Goal: Information Seeking & Learning: Learn about a topic

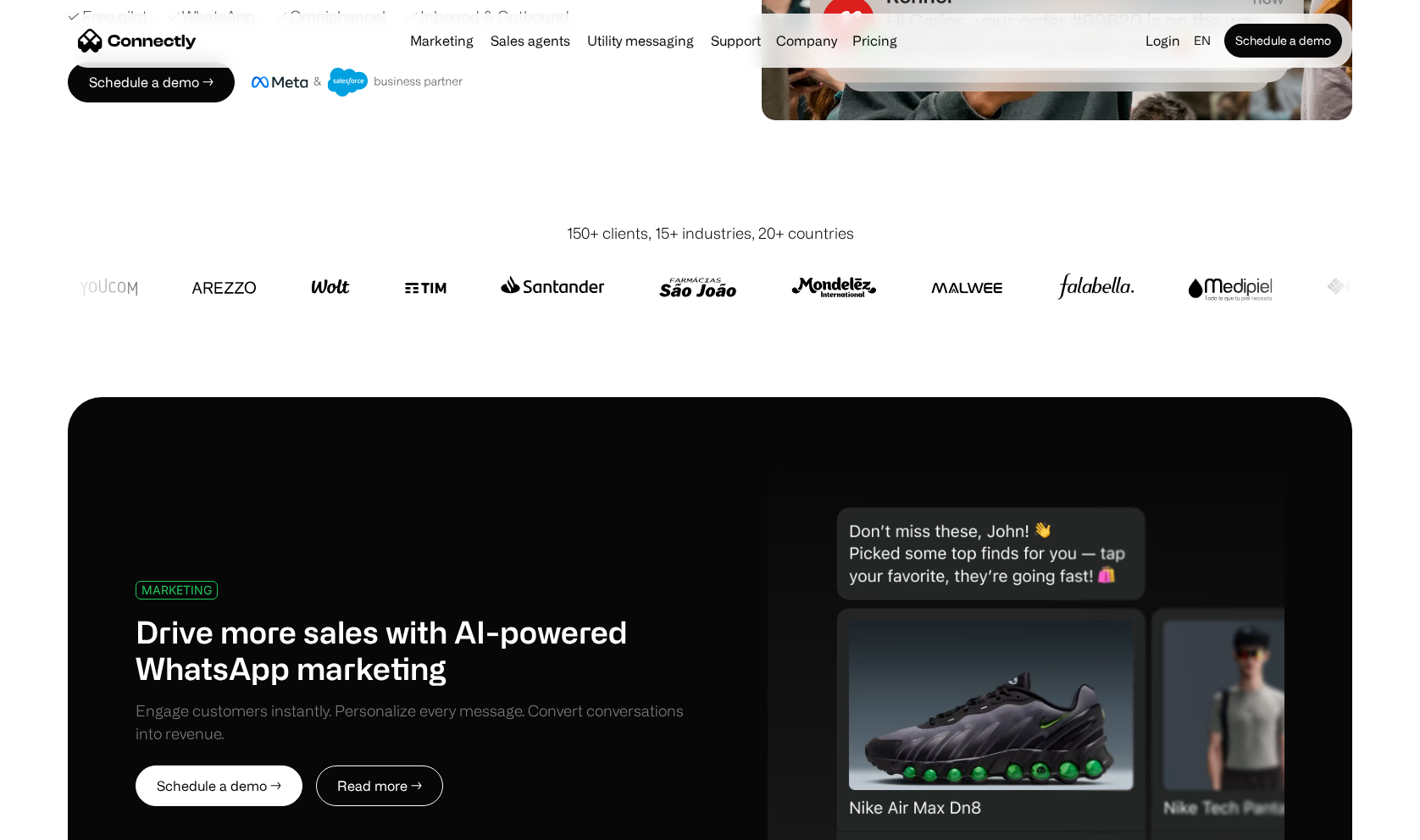
scroll to position [456, 0]
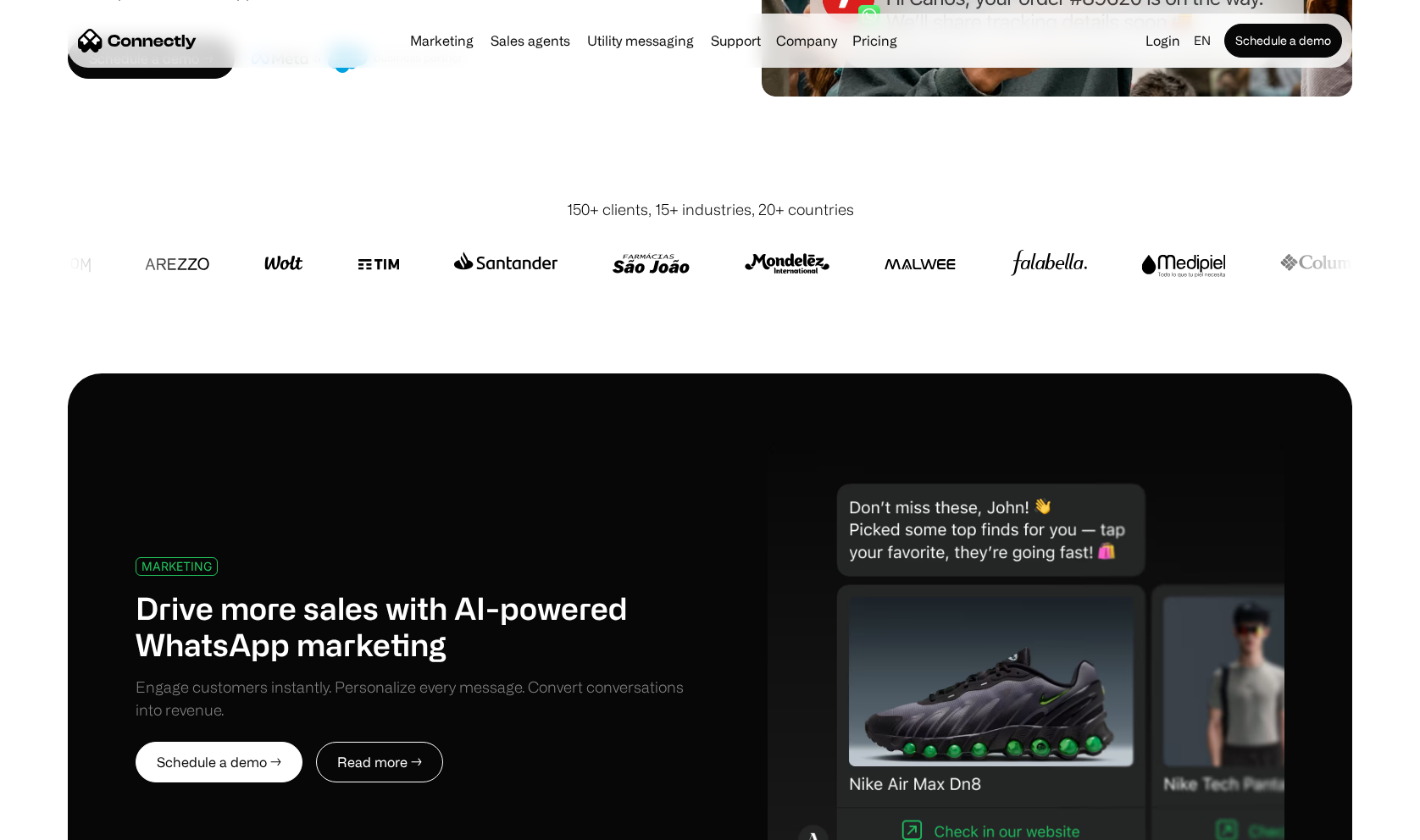
click at [760, 213] on div "150+ clients, 15+ industries, 20+ countries" at bounding box center [710, 210] width 288 height 23
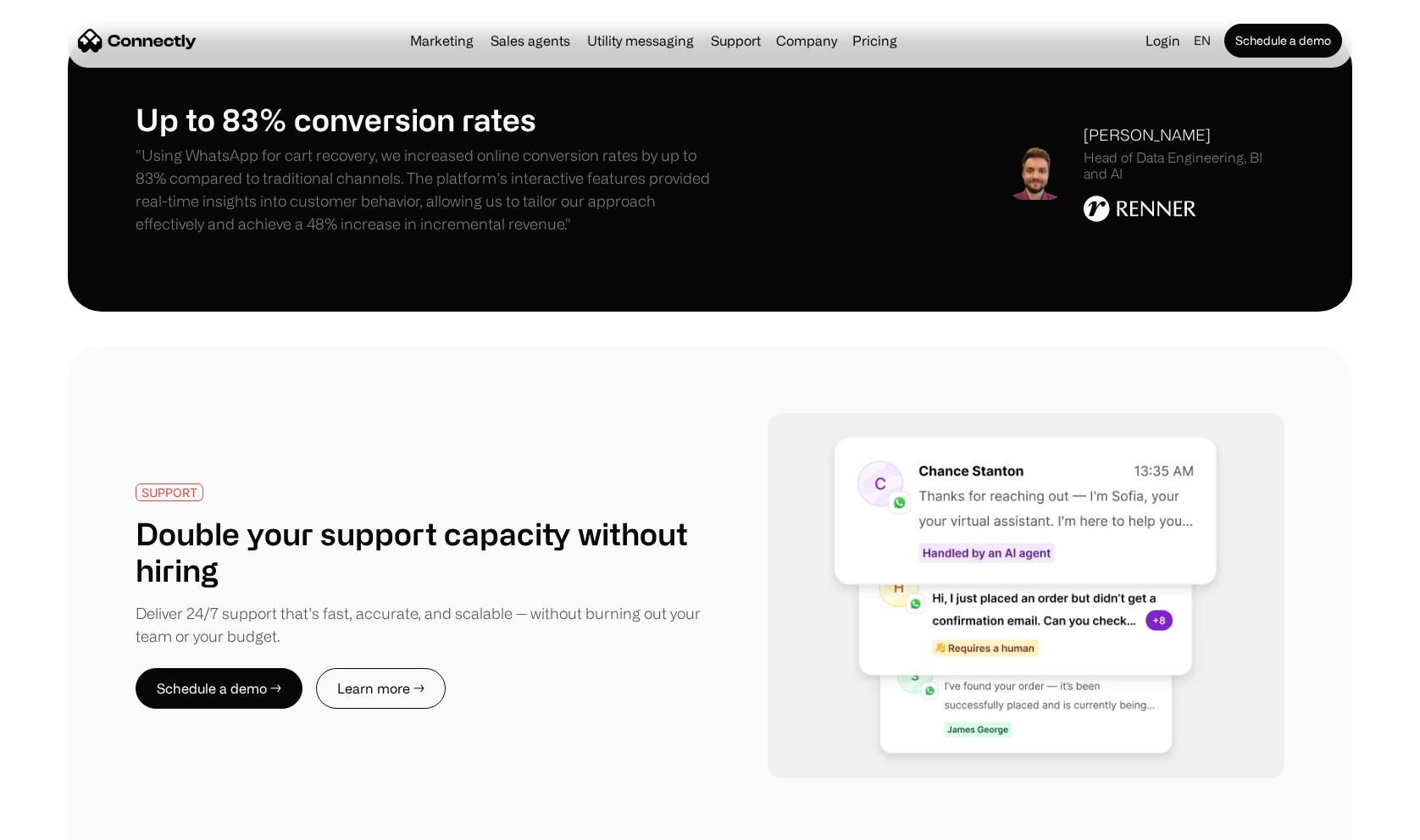
scroll to position [2729, 0]
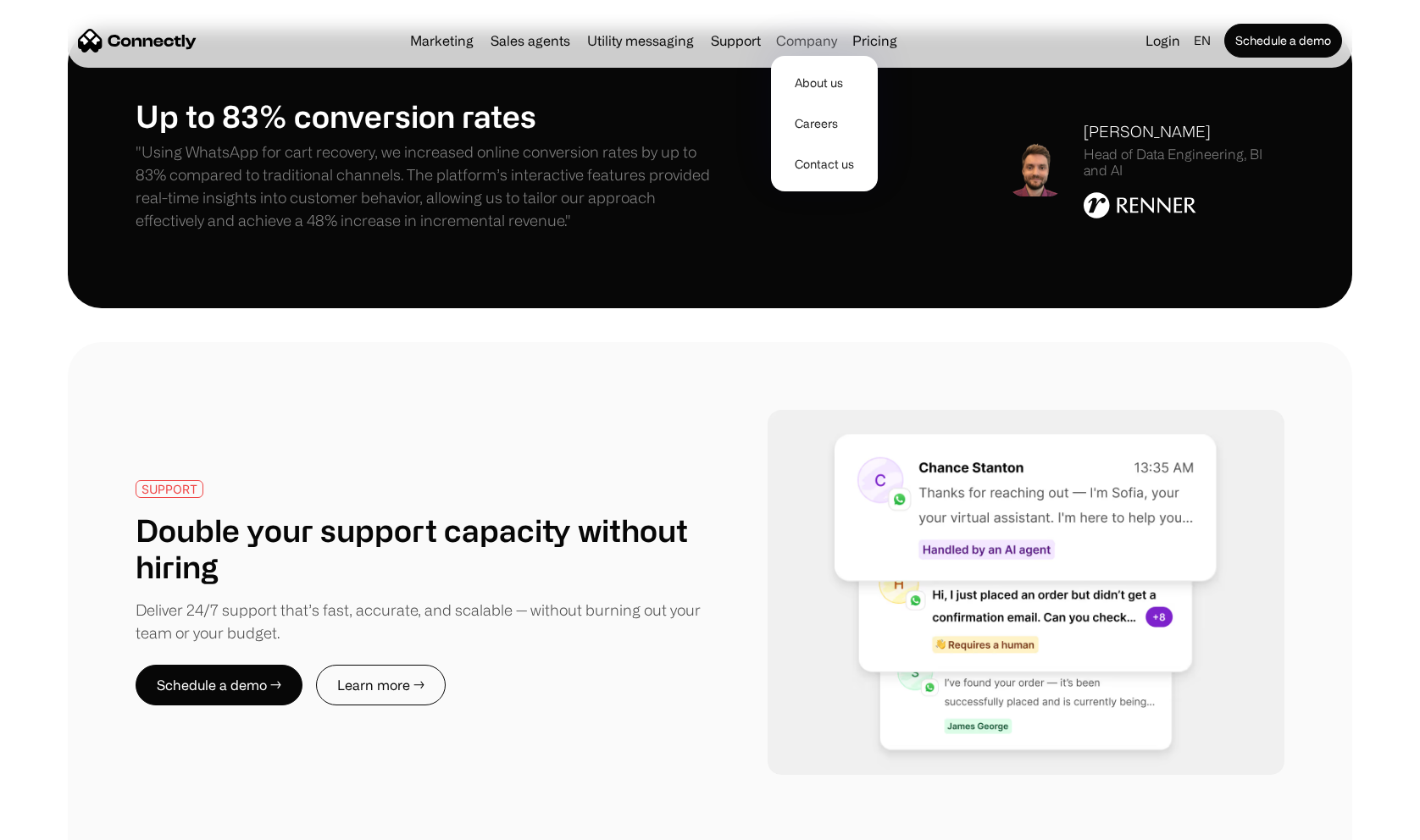
click at [792, 38] on div "Company" at bounding box center [807, 40] width 61 height 24
click at [803, 75] on link "About us" at bounding box center [824, 82] width 93 height 40
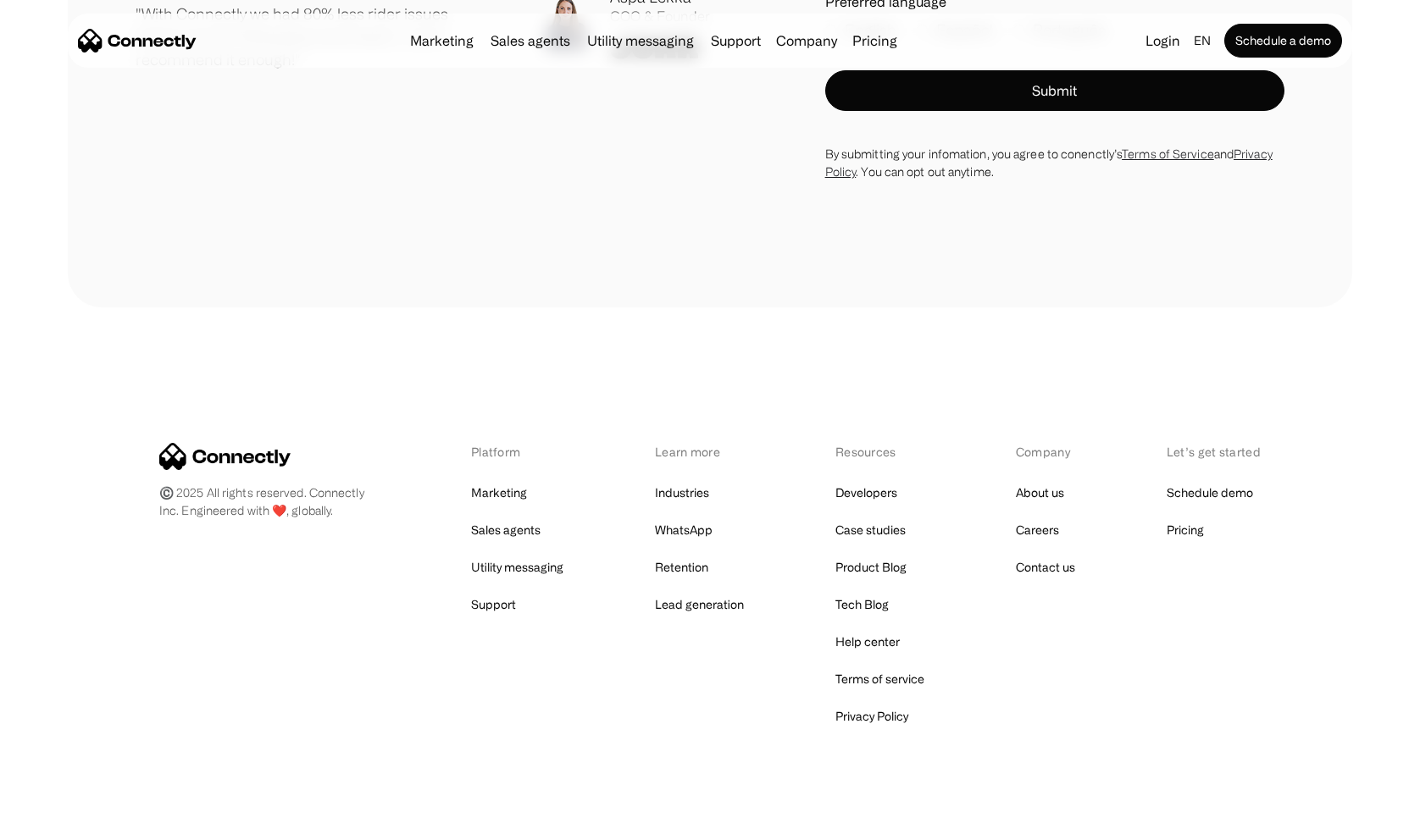
scroll to position [2377, 0]
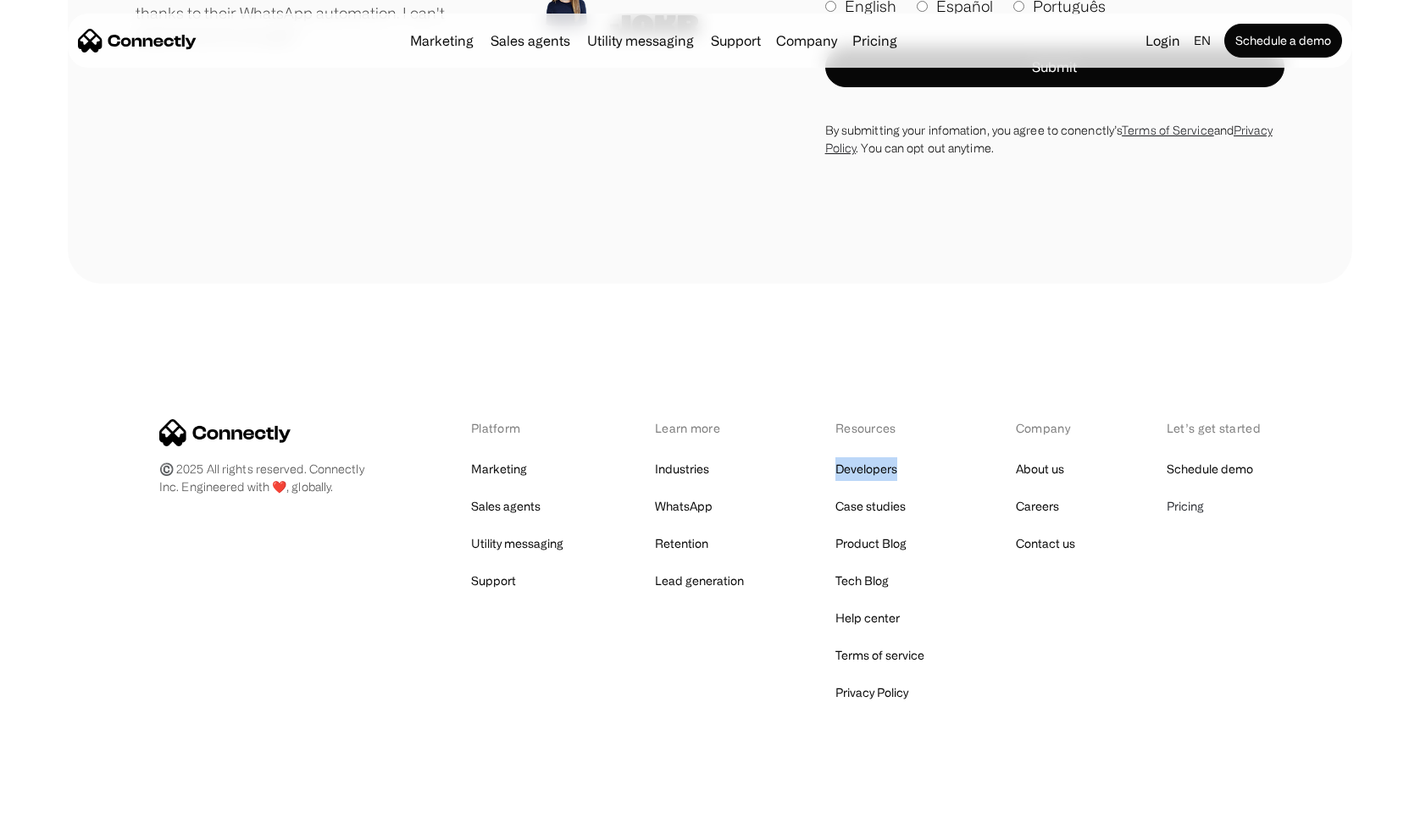
click at [1186, 509] on link "Pricing" at bounding box center [1185, 506] width 38 height 24
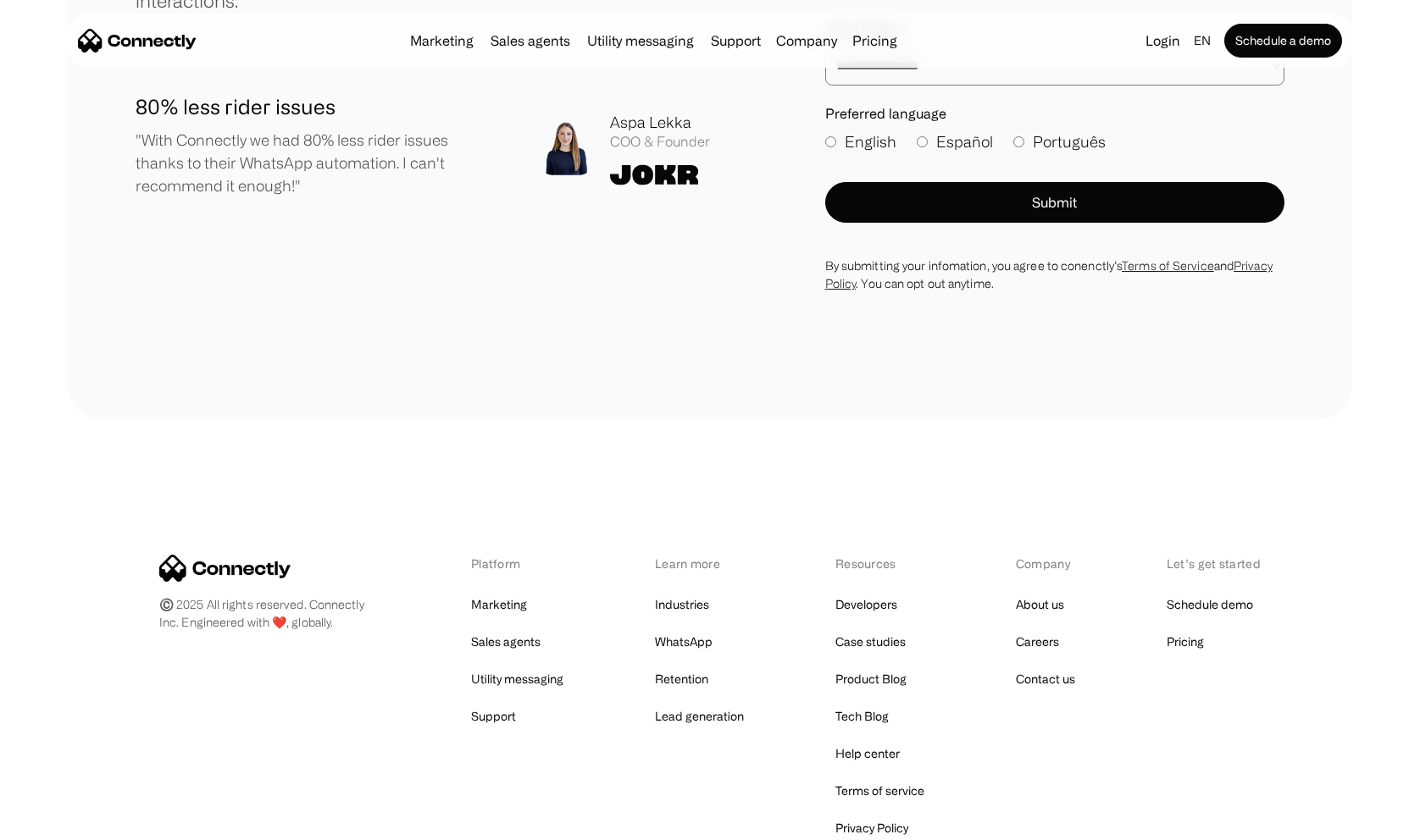
scroll to position [5014, 0]
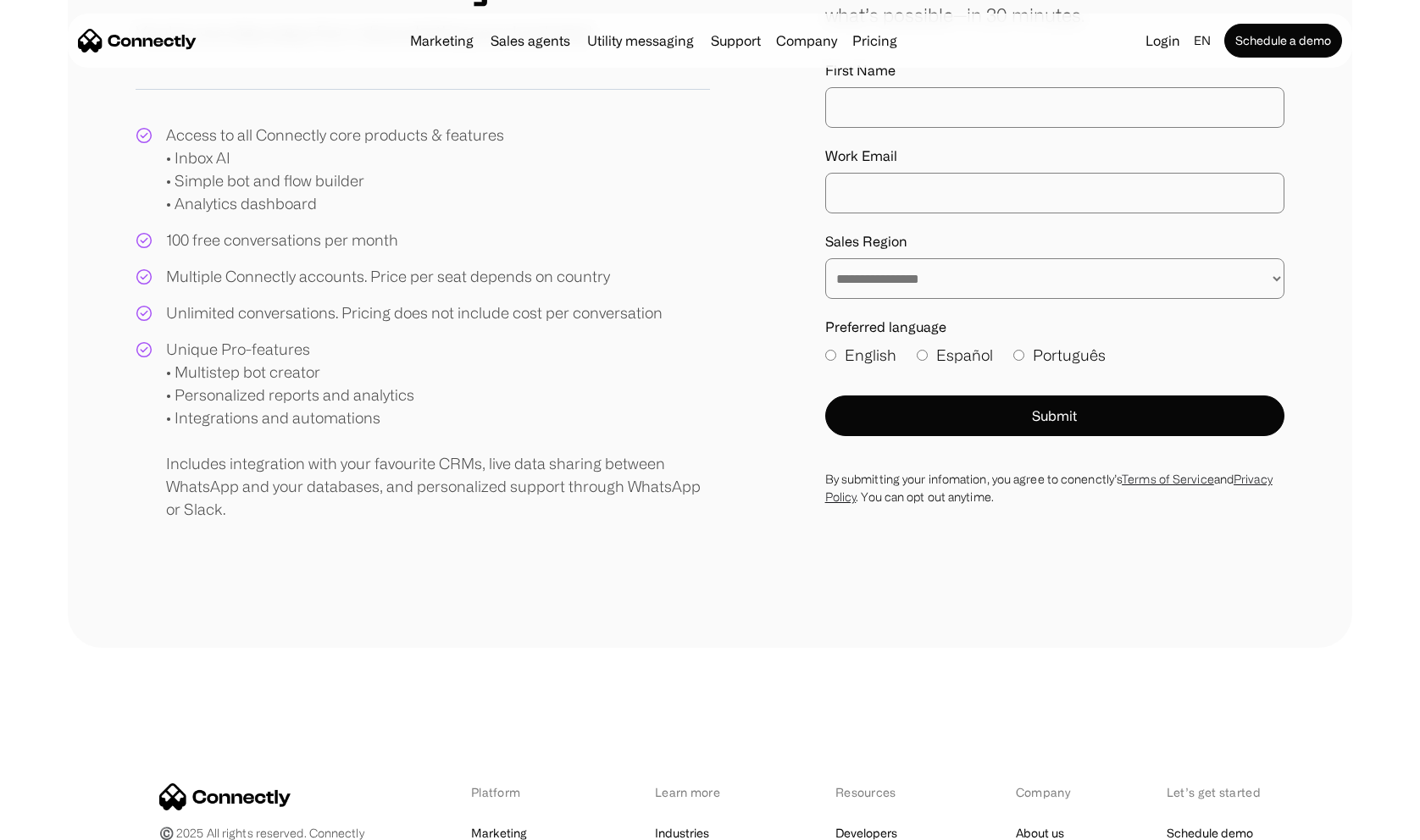
scroll to position [246, 0]
